Goal: Find specific page/section: Find specific page/section

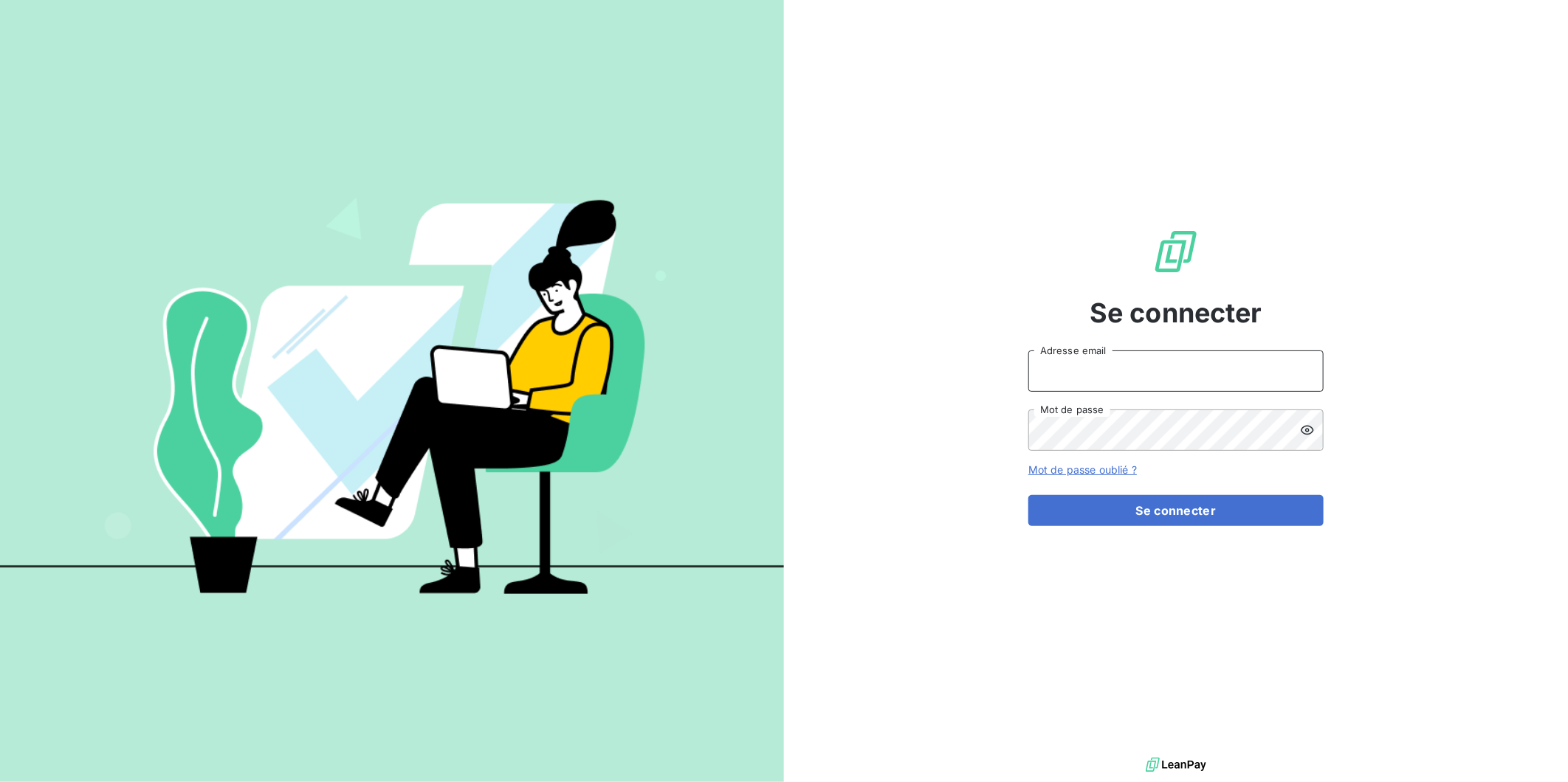
type input "[EMAIL_ADDRESS][DOMAIN_NAME]"
click at [1109, 504] on button "Se connecter" at bounding box center [1176, 511] width 295 height 31
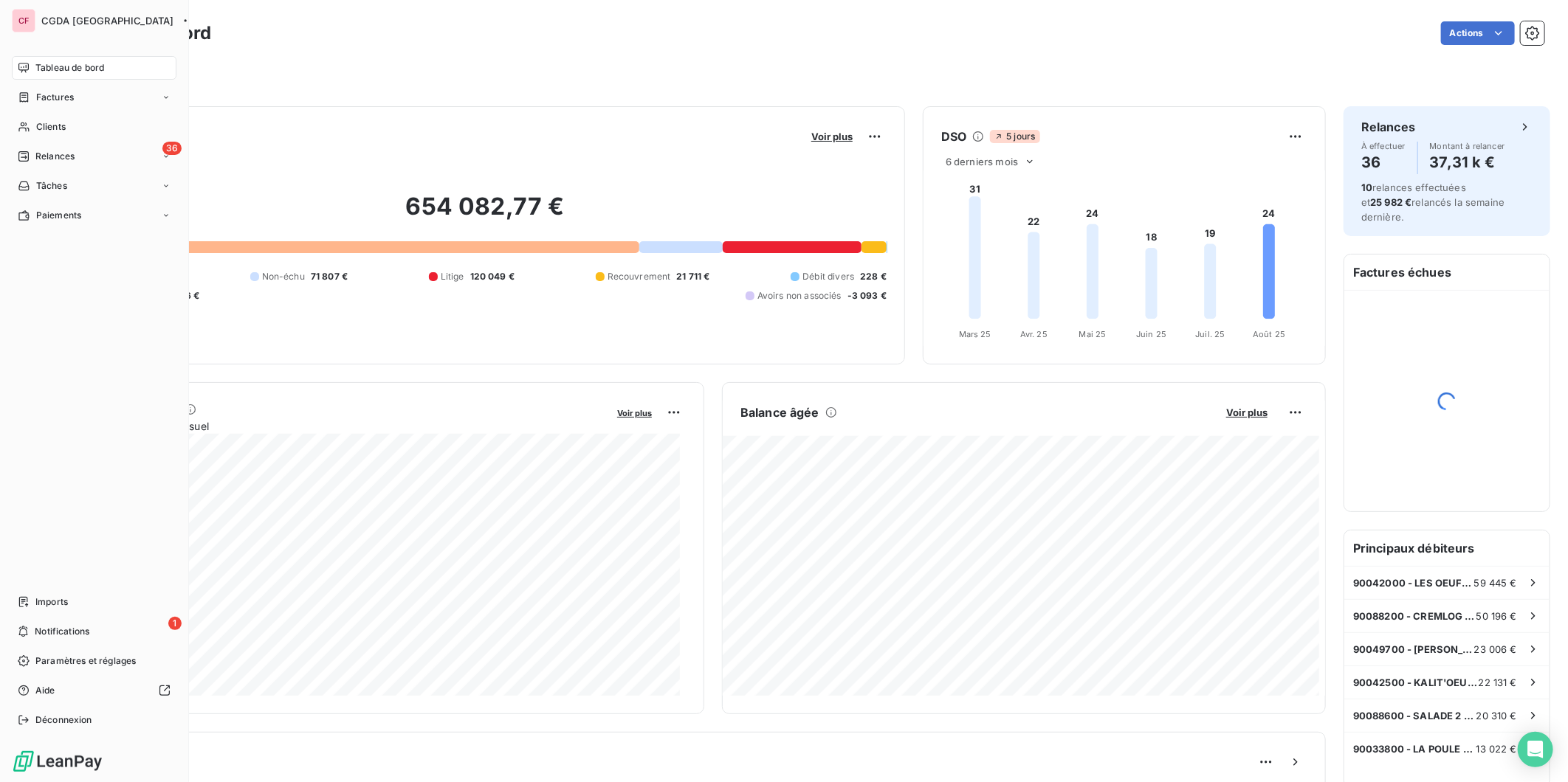
click at [32, 117] on div "Clients" at bounding box center [94, 127] width 165 height 24
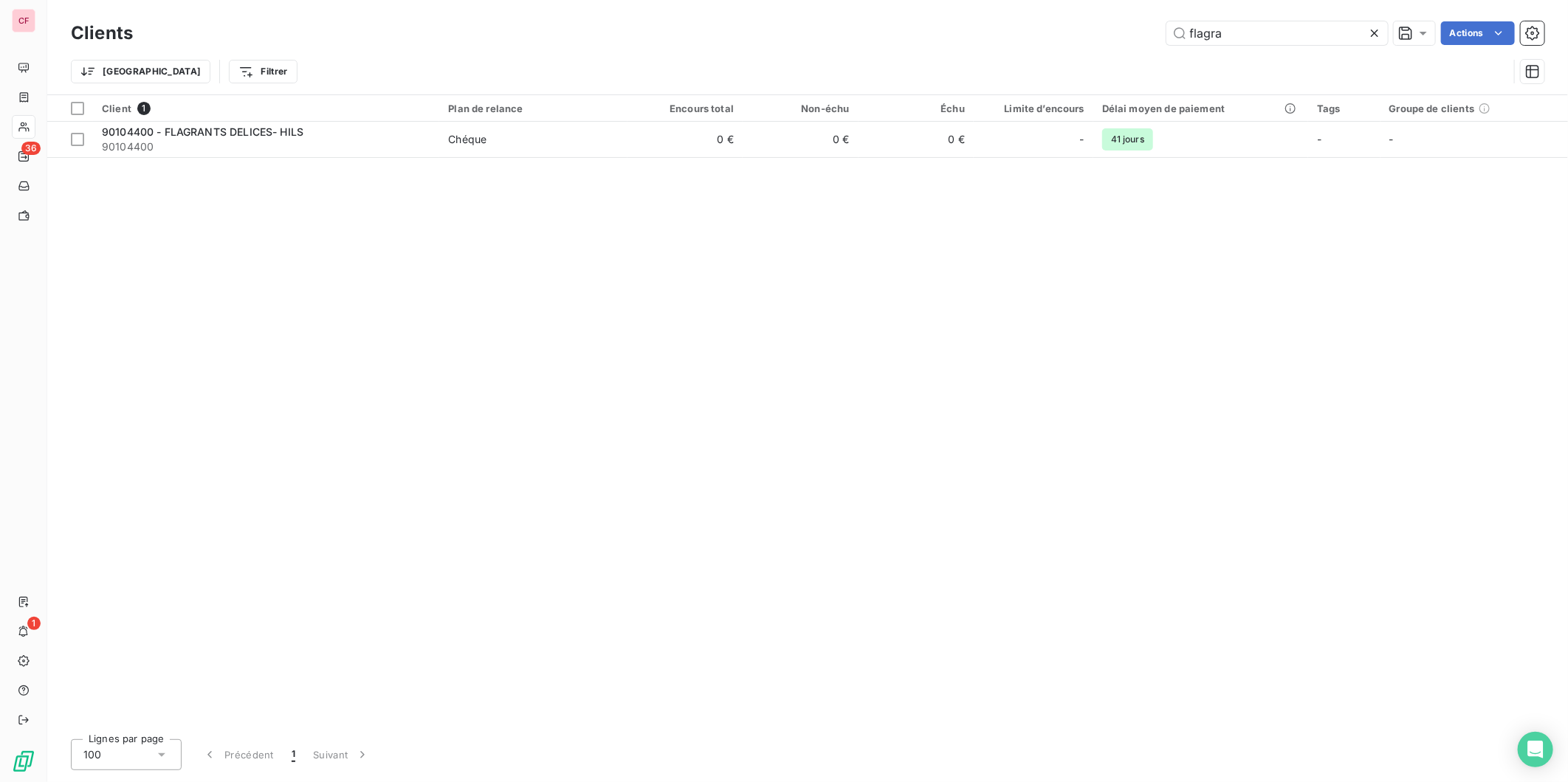
type input "flagra"
click at [699, 151] on td "0 €" at bounding box center [685, 139] width 115 height 35
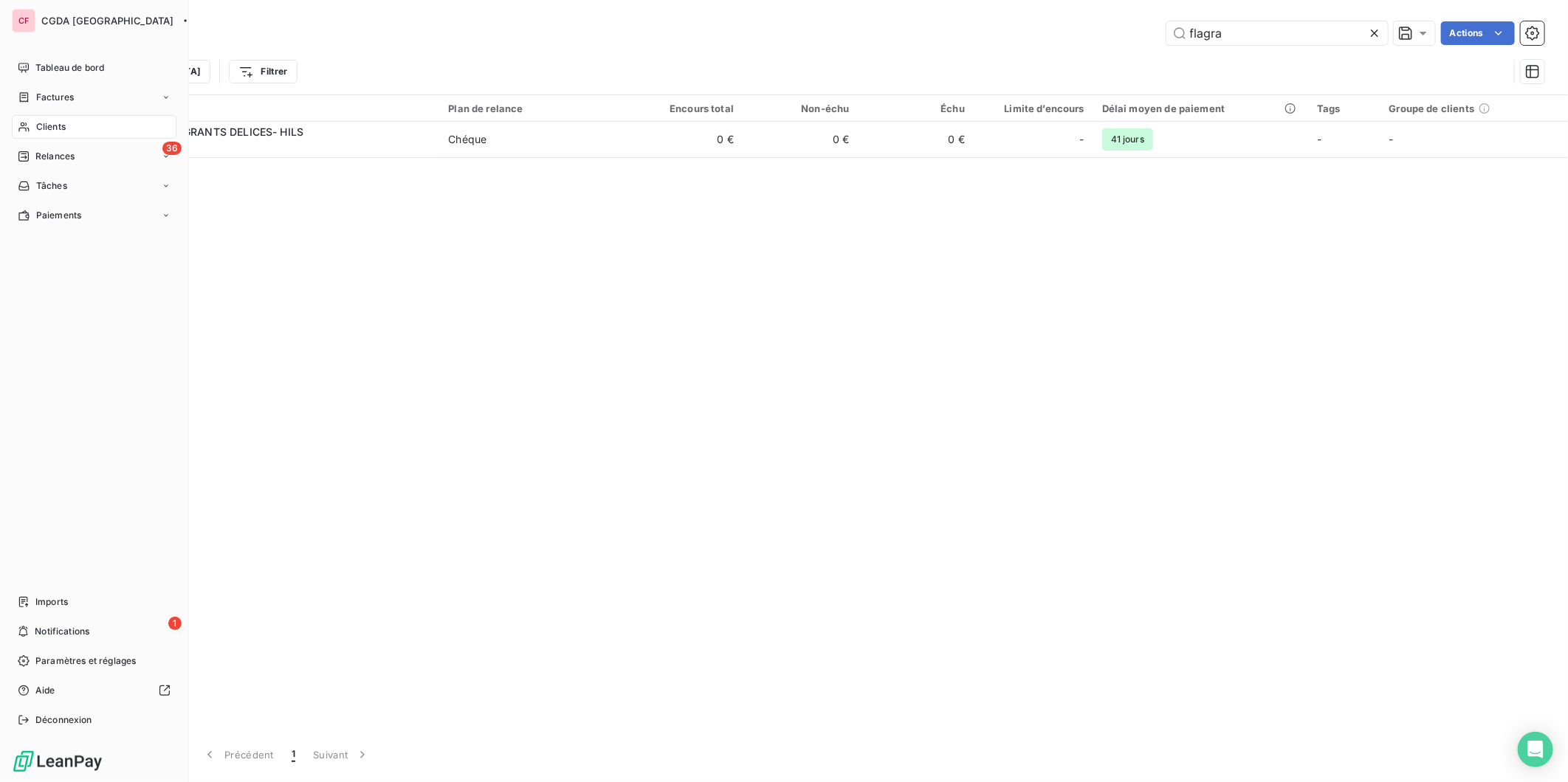
click at [40, 156] on span "Relances" at bounding box center [55, 156] width 39 height 13
